Goal: Task Accomplishment & Management: Complete application form

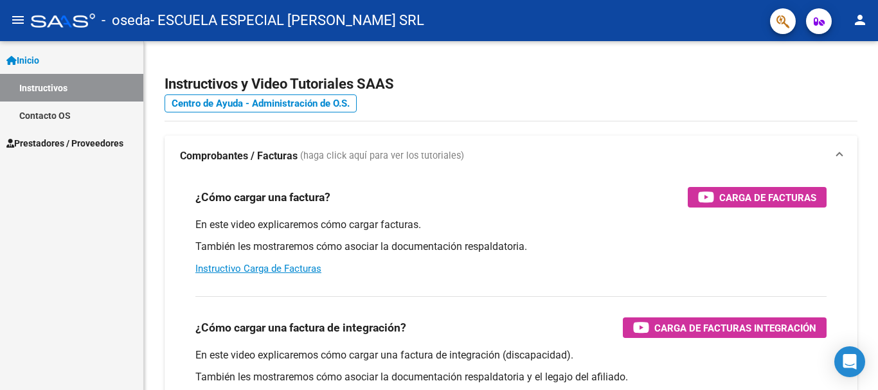
click at [52, 141] on span "Prestadores / Proveedores" at bounding box center [64, 143] width 117 height 14
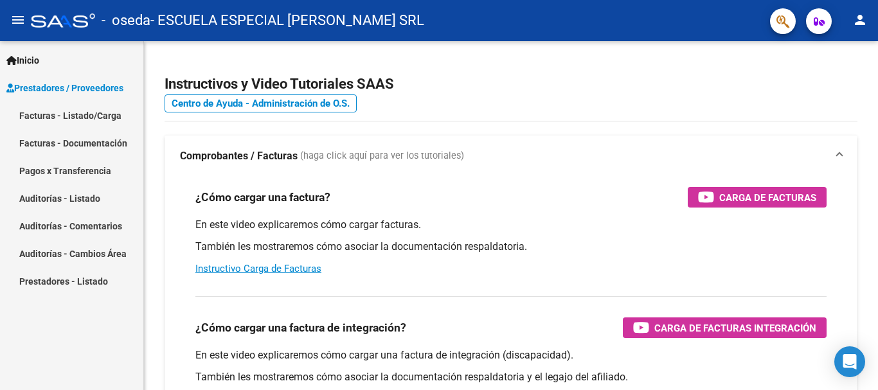
click at [59, 113] on link "Facturas - Listado/Carga" at bounding box center [71, 116] width 143 height 28
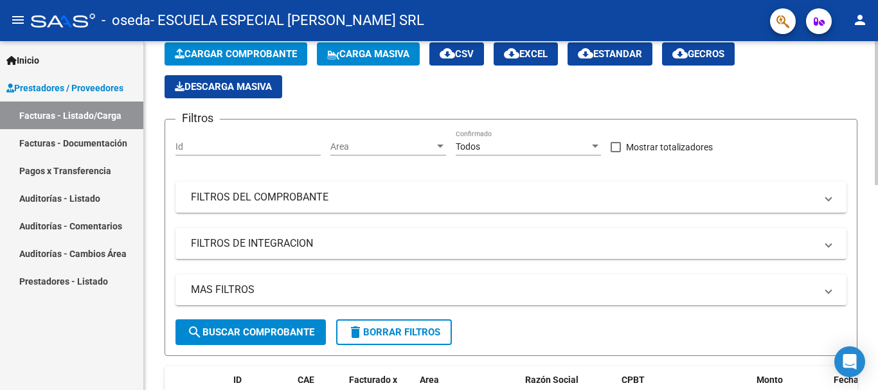
scroll to position [64, 0]
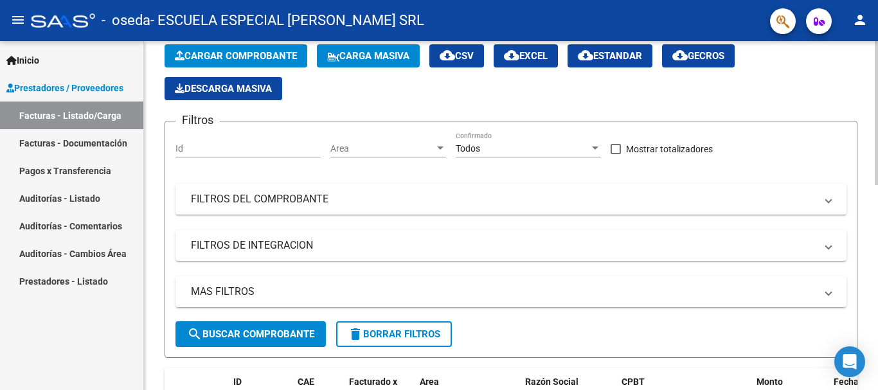
click at [237, 53] on span "Cargar Comprobante" at bounding box center [236, 56] width 122 height 12
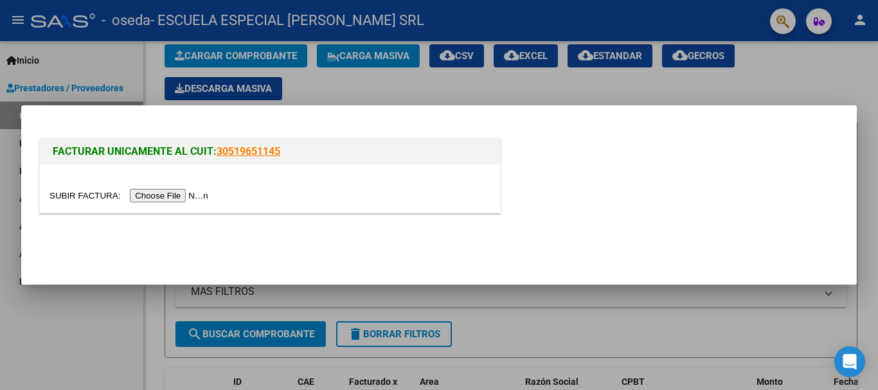
click at [186, 195] on input "file" at bounding box center [131, 196] width 163 height 14
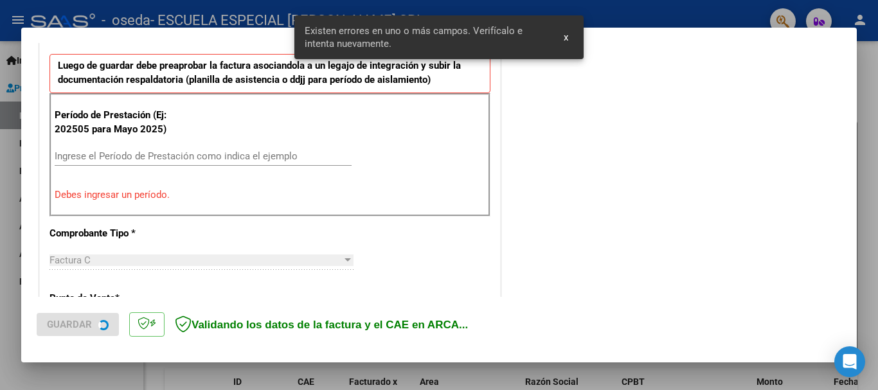
scroll to position [361, 0]
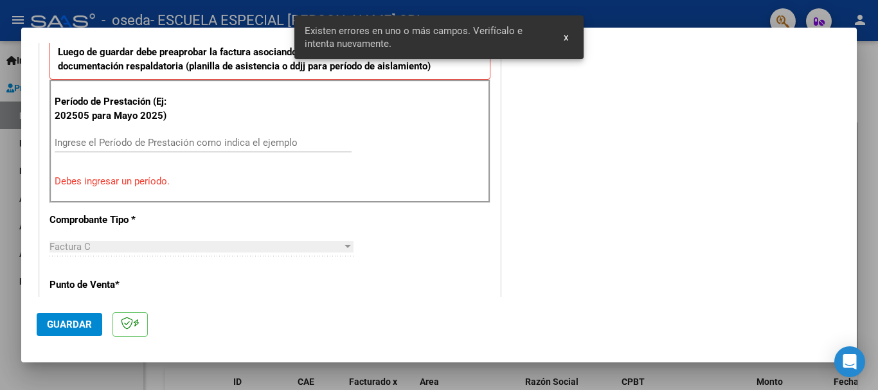
click at [567, 33] on span "x" at bounding box center [566, 38] width 5 height 12
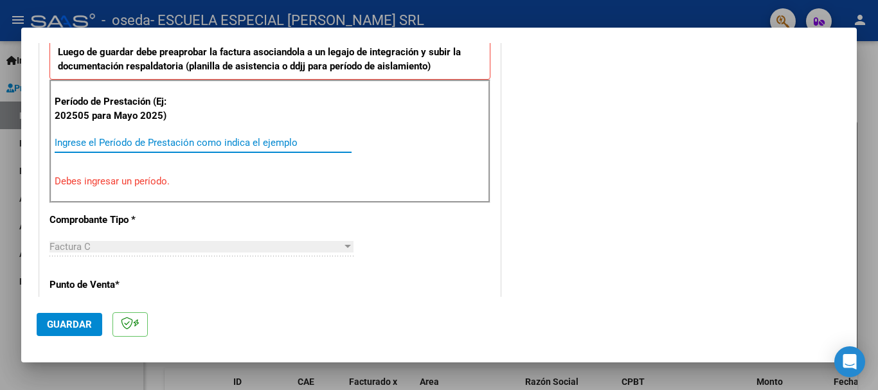
click at [102, 147] on input "Ingrese el Período de Prestación como indica el ejemplo" at bounding box center [203, 143] width 297 height 12
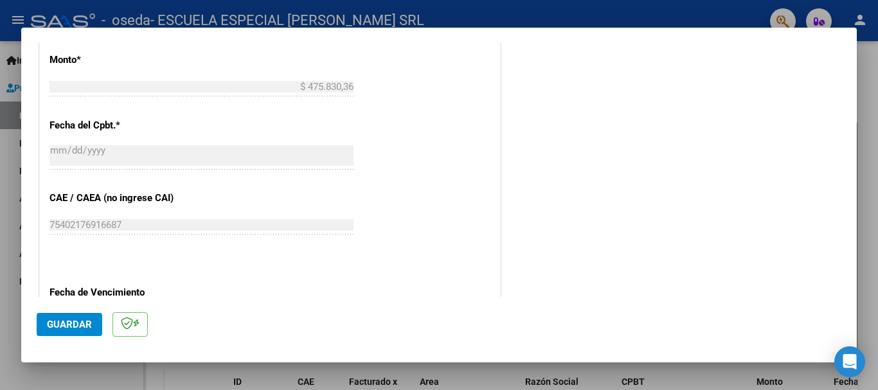
scroll to position [812, 0]
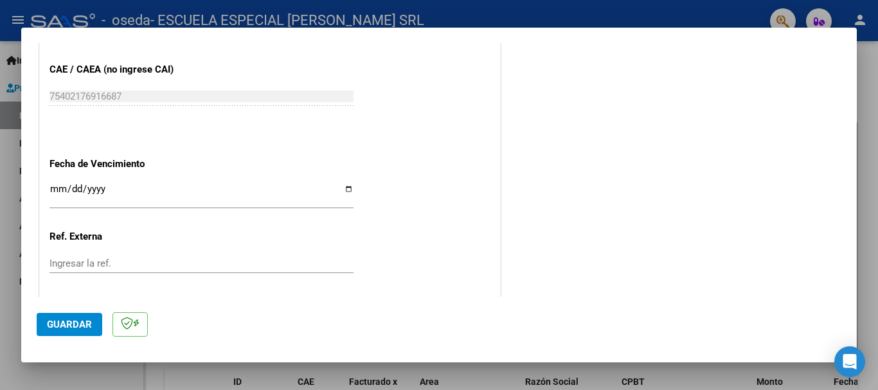
type input "202509"
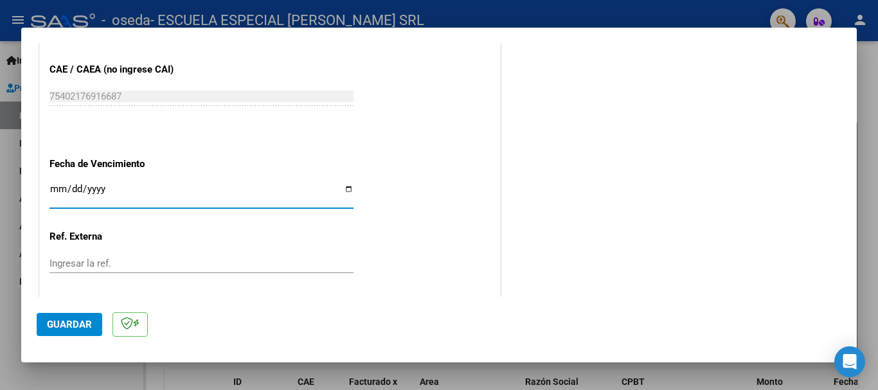
click at [345, 188] on input "Ingresar la fecha" at bounding box center [202, 194] width 304 height 21
type input "[DATE]"
drag, startPoint x: 57, startPoint y: 323, endPoint x: 73, endPoint y: 305, distance: 24.1
click at [57, 322] on span "Guardar" at bounding box center [69, 325] width 45 height 12
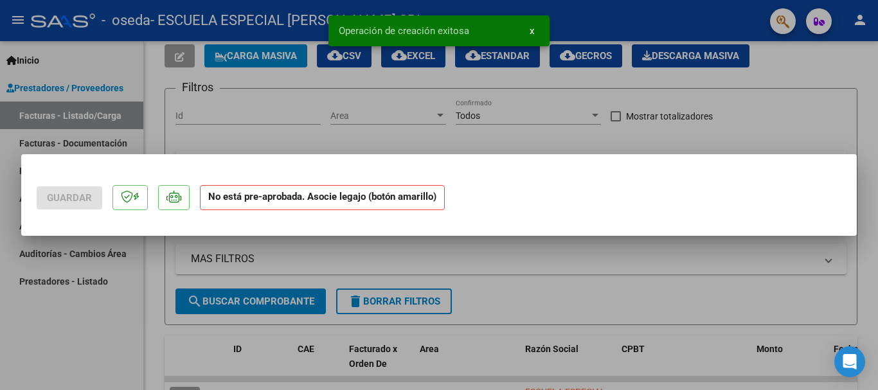
scroll to position [0, 0]
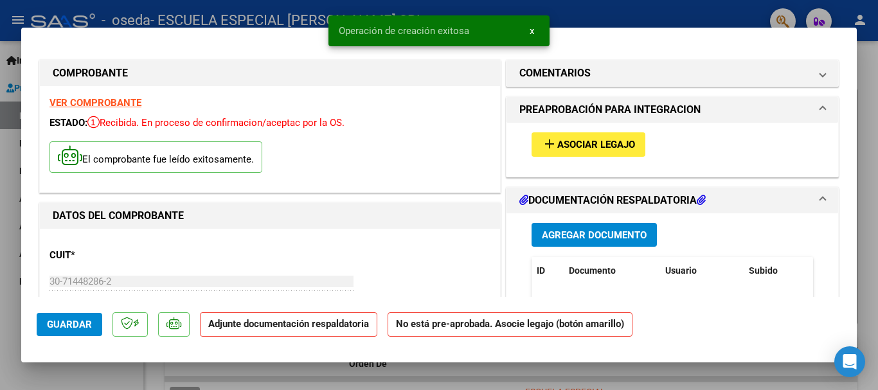
click at [588, 140] on span "Asociar Legajo" at bounding box center [597, 146] width 78 height 12
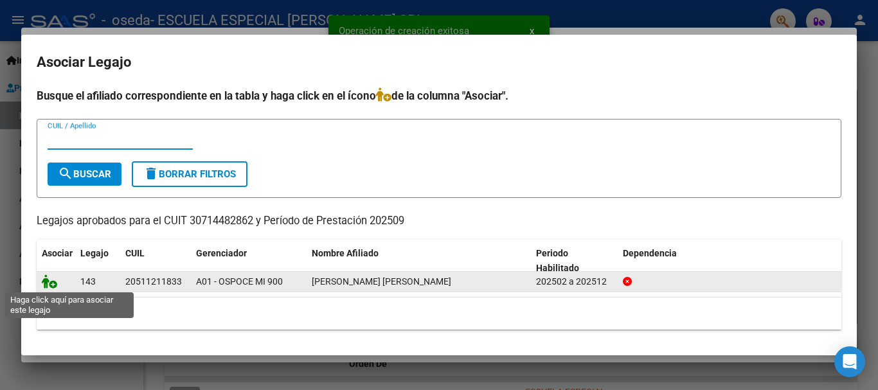
click at [48, 283] on icon at bounding box center [49, 282] width 15 height 14
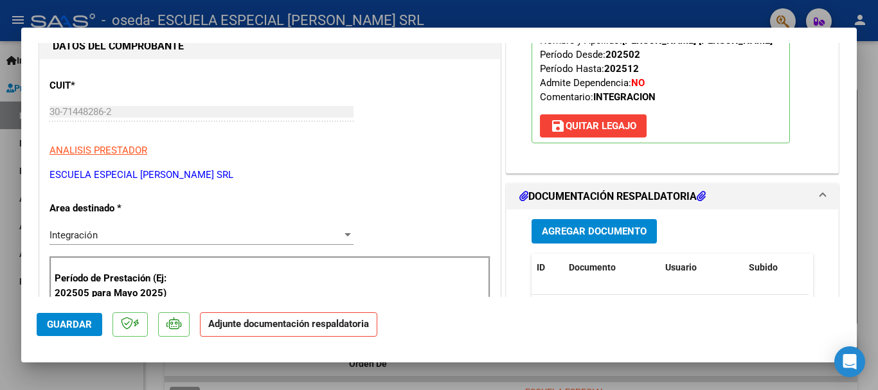
scroll to position [193, 0]
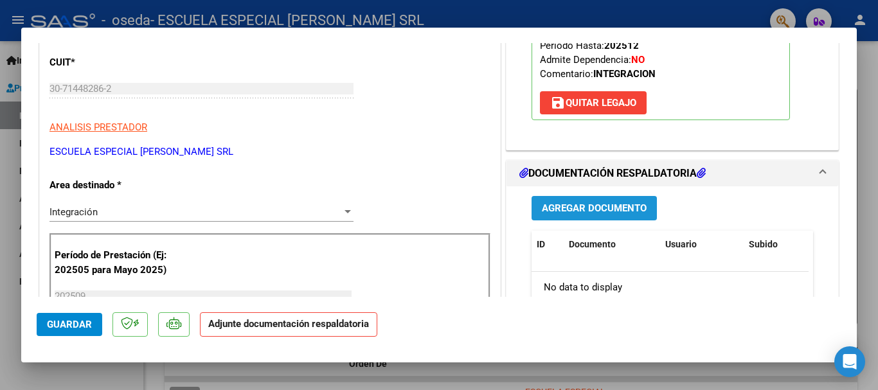
click at [572, 208] on span "Agregar Documento" at bounding box center [594, 209] width 105 height 12
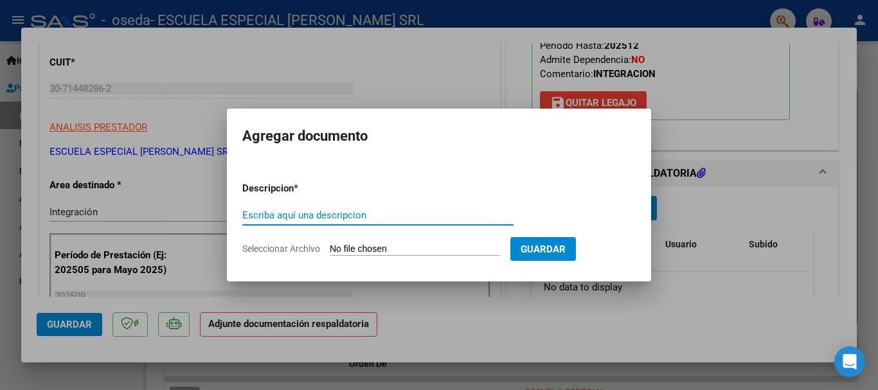
click at [359, 213] on input "Escriba aquí una descripcion" at bounding box center [377, 216] width 271 height 12
type input "FACTURA"
click at [368, 246] on input "Seleccionar Archivo" at bounding box center [415, 250] width 170 height 12
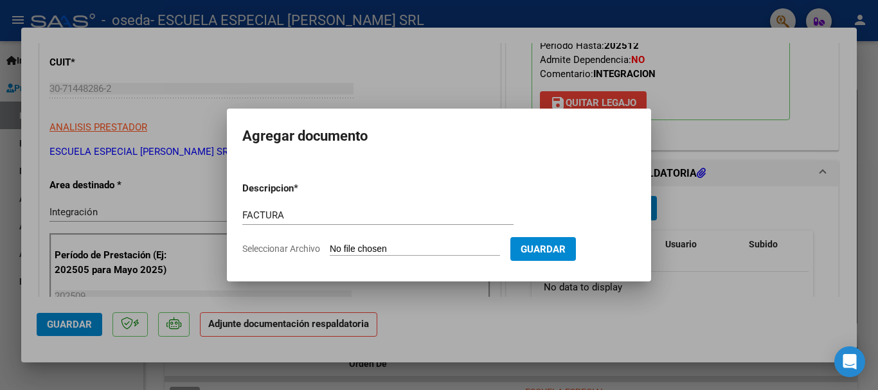
type input "C:\fakepath\30714482862_011_00003_00005619.pdf"
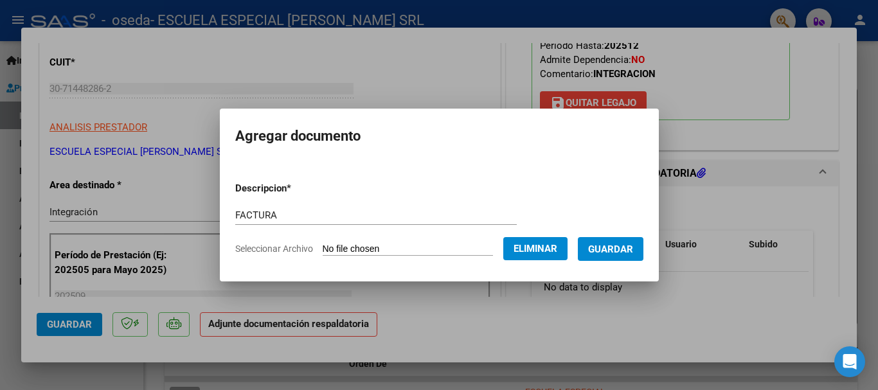
click at [624, 244] on span "Guardar" at bounding box center [610, 250] width 45 height 12
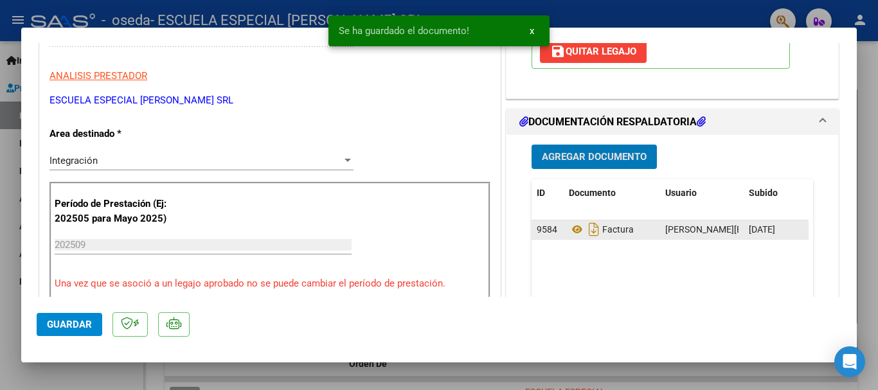
scroll to position [322, 0]
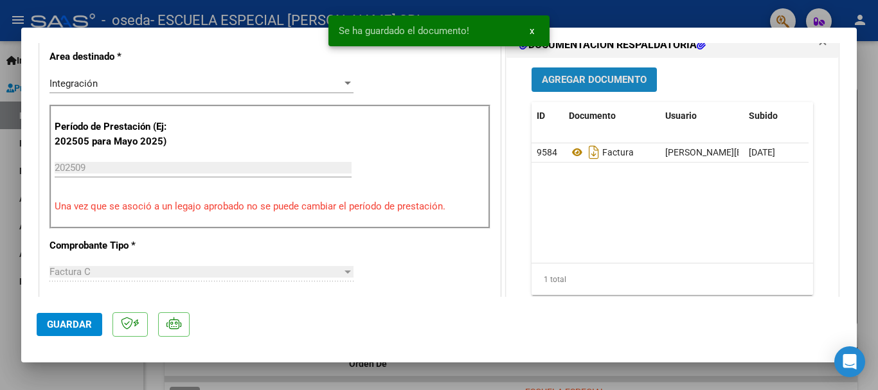
click at [595, 82] on span "Agregar Documento" at bounding box center [594, 81] width 105 height 12
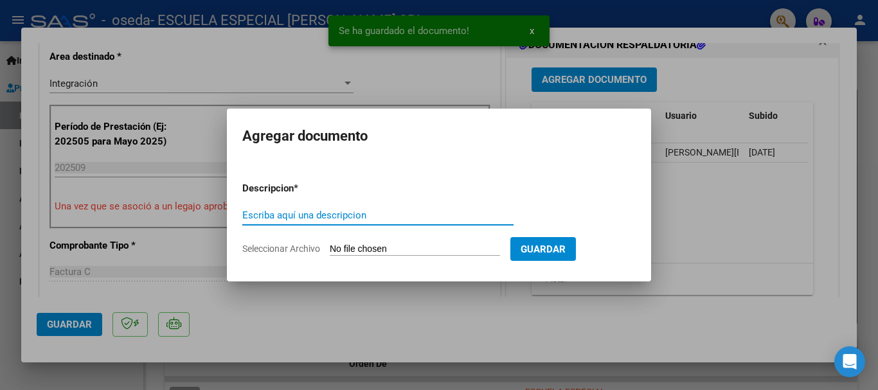
click at [385, 211] on input "Escriba aquí una descripcion" at bounding box center [377, 216] width 271 height 12
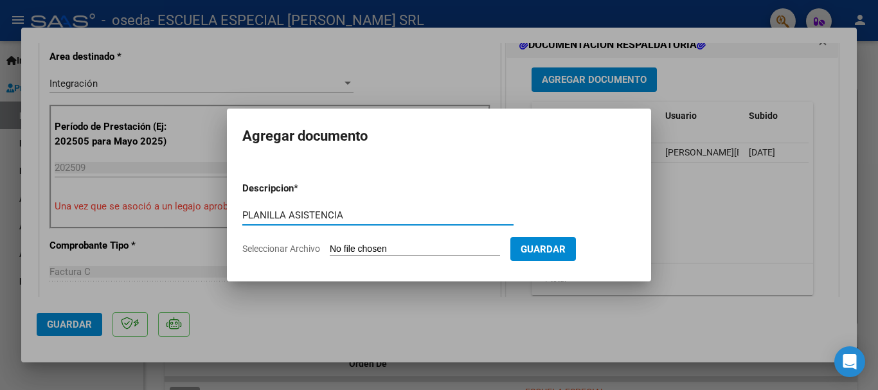
type input "PLANILLA ASISTENCIA"
click at [391, 247] on input "Seleccionar Archivo" at bounding box center [415, 250] width 170 height 12
type input "C:\fakepath\[PERSON_NAME] .pdf"
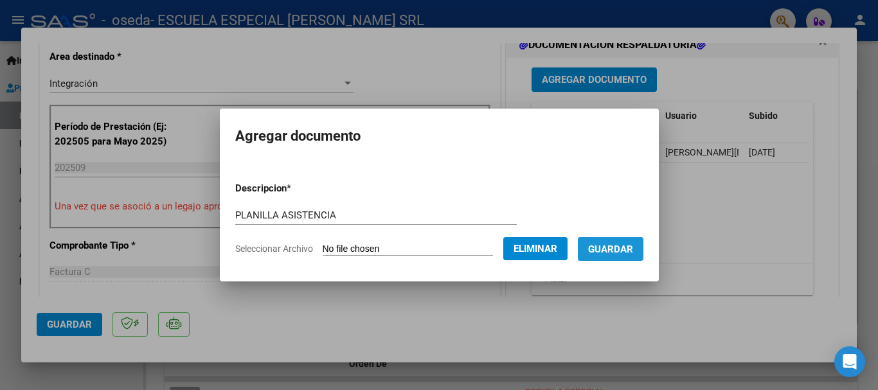
click at [626, 248] on span "Guardar" at bounding box center [610, 250] width 45 height 12
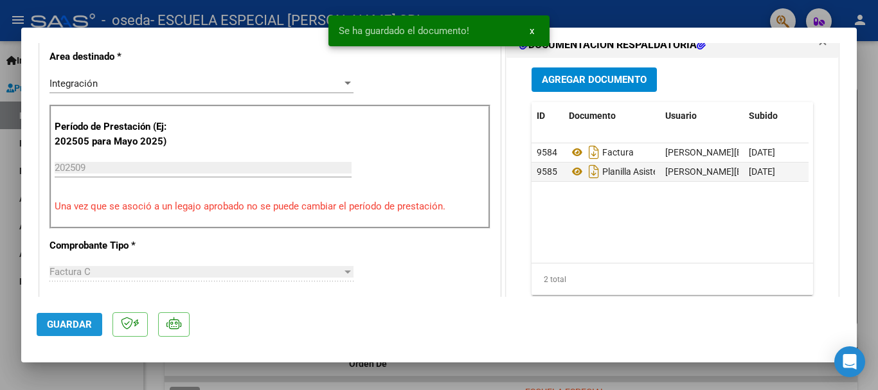
drag, startPoint x: 85, startPoint y: 325, endPoint x: 282, endPoint y: 258, distance: 208.0
click at [84, 325] on span "Guardar" at bounding box center [69, 325] width 45 height 12
click at [531, 27] on span "x" at bounding box center [532, 31] width 5 height 12
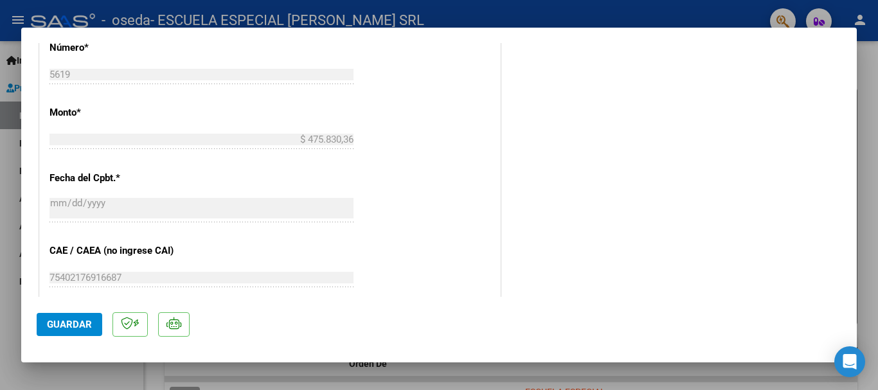
scroll to position [576, 0]
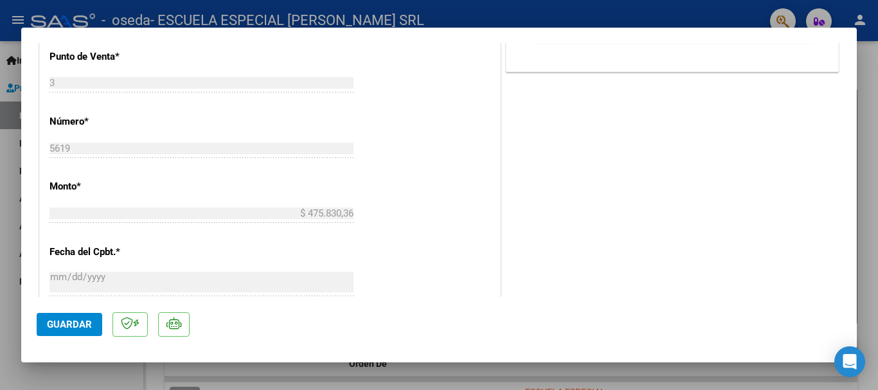
click at [13, 149] on div at bounding box center [439, 195] width 878 height 390
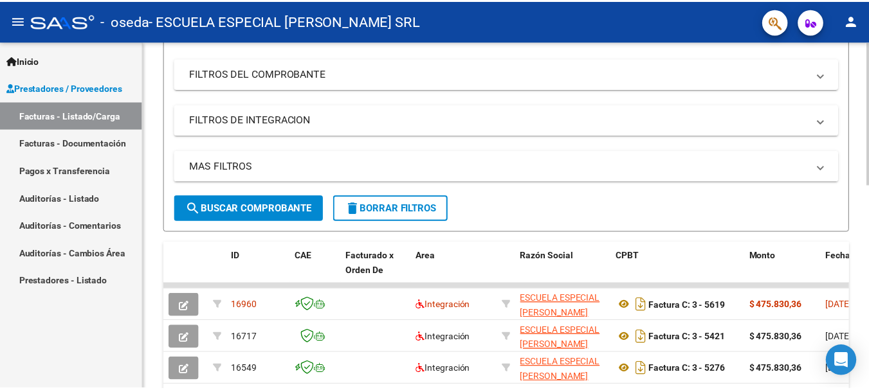
scroll to position [193, 0]
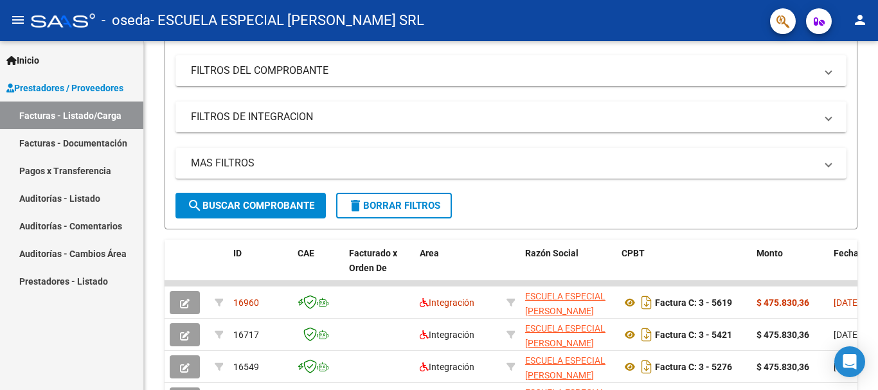
click at [862, 18] on mat-icon "person" at bounding box center [860, 19] width 15 height 15
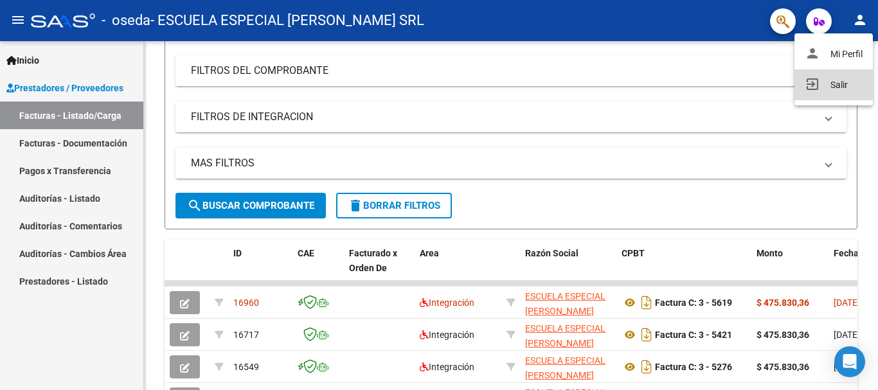
click at [827, 93] on button "exit_to_app Salir" at bounding box center [834, 84] width 78 height 31
